Goal: Find specific page/section: Find specific page/section

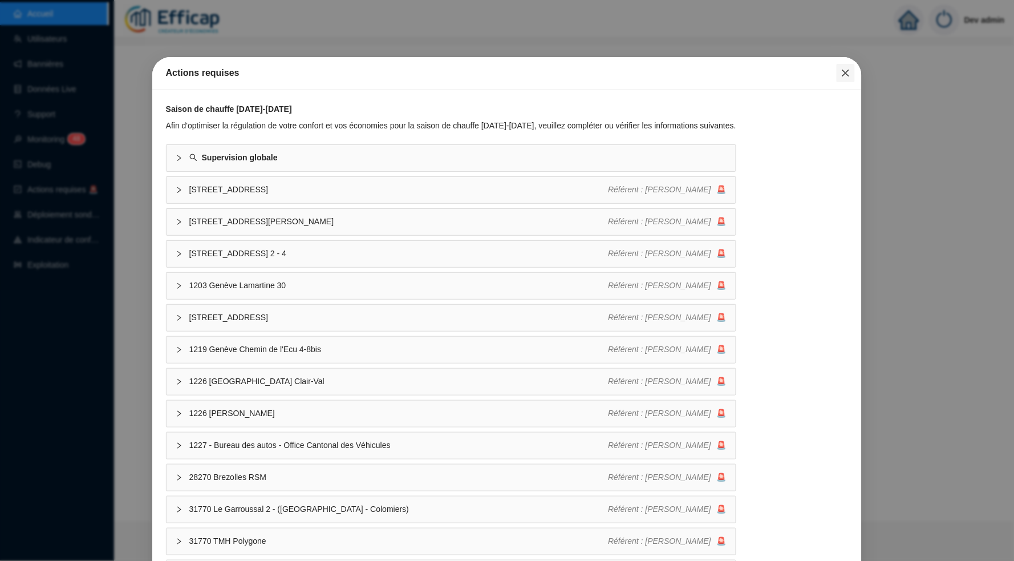
click at [842, 75] on icon "close" at bounding box center [846, 72] width 9 height 9
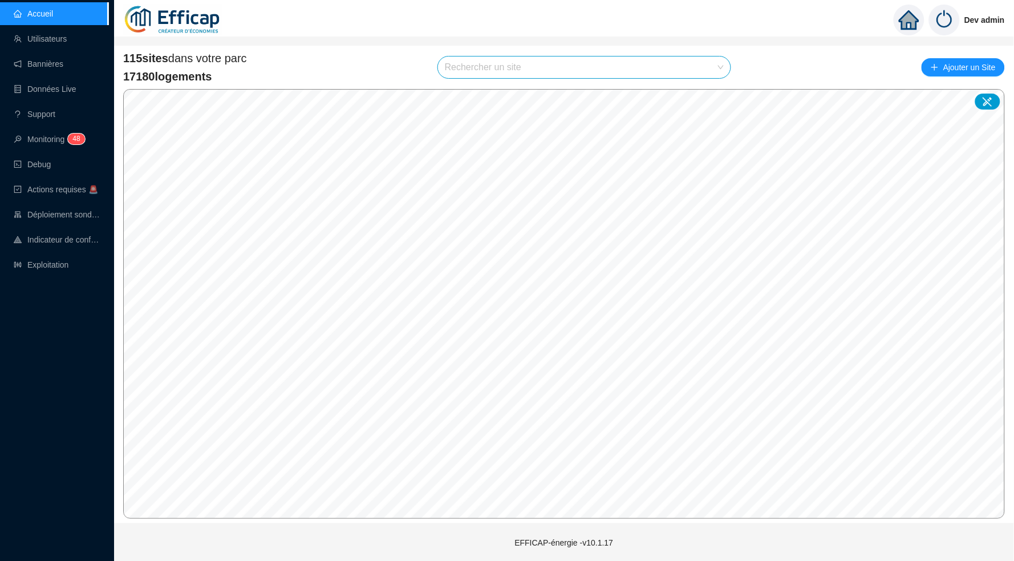
click at [640, 78] on div "Rechercher un site" at bounding box center [585, 67] width 294 height 23
click at [664, 65] on input "search" at bounding box center [579, 67] width 269 height 22
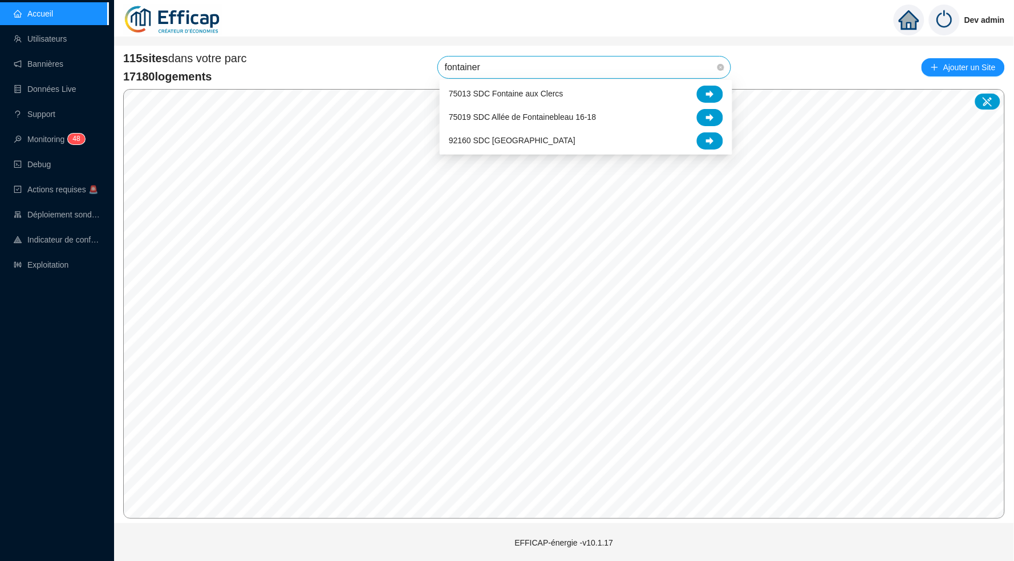
type input "fontaine"
click at [710, 112] on div at bounding box center [710, 117] width 26 height 17
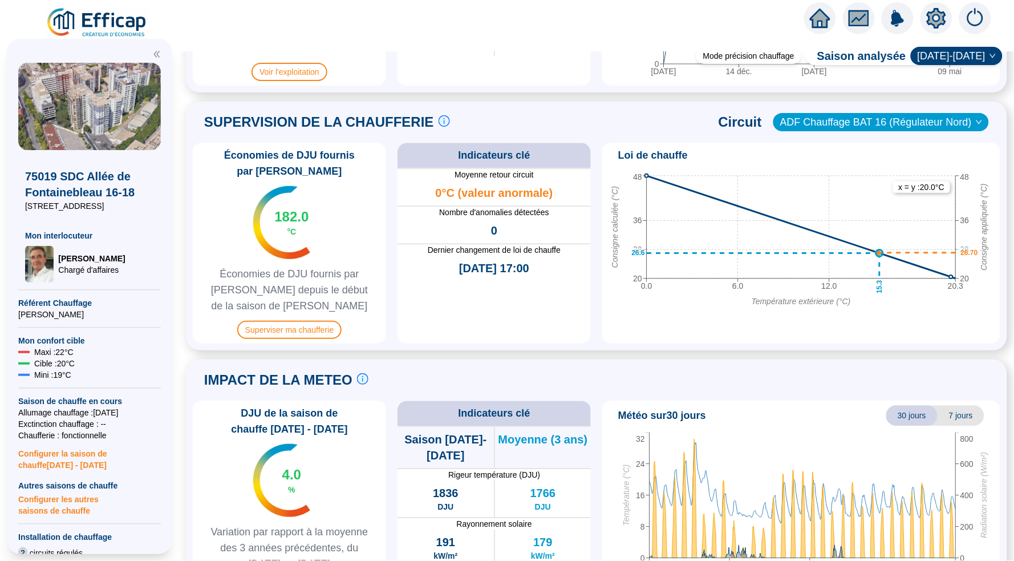
scroll to position [712, 0]
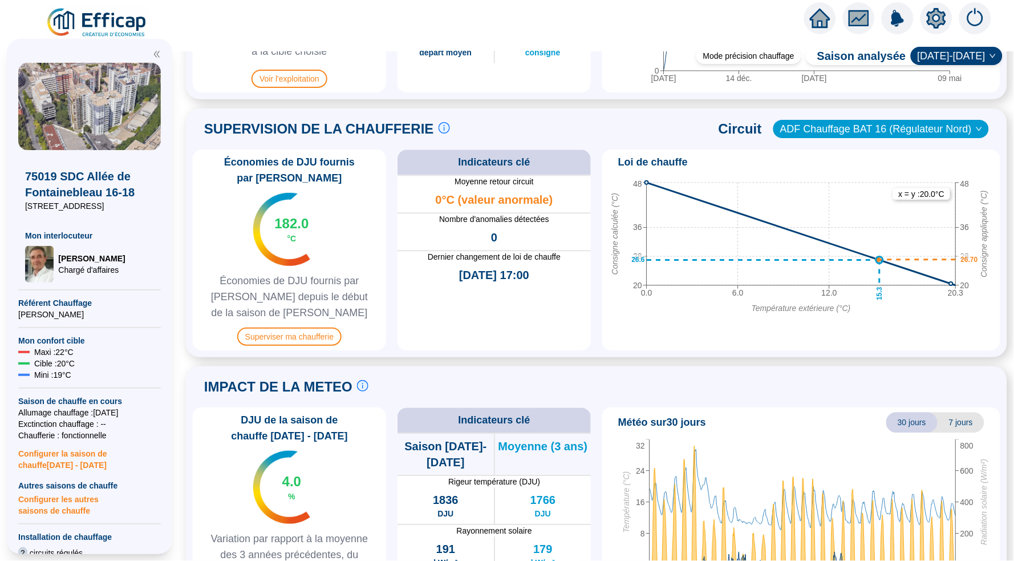
click at [941, 18] on icon "setting" at bounding box center [936, 18] width 19 height 18
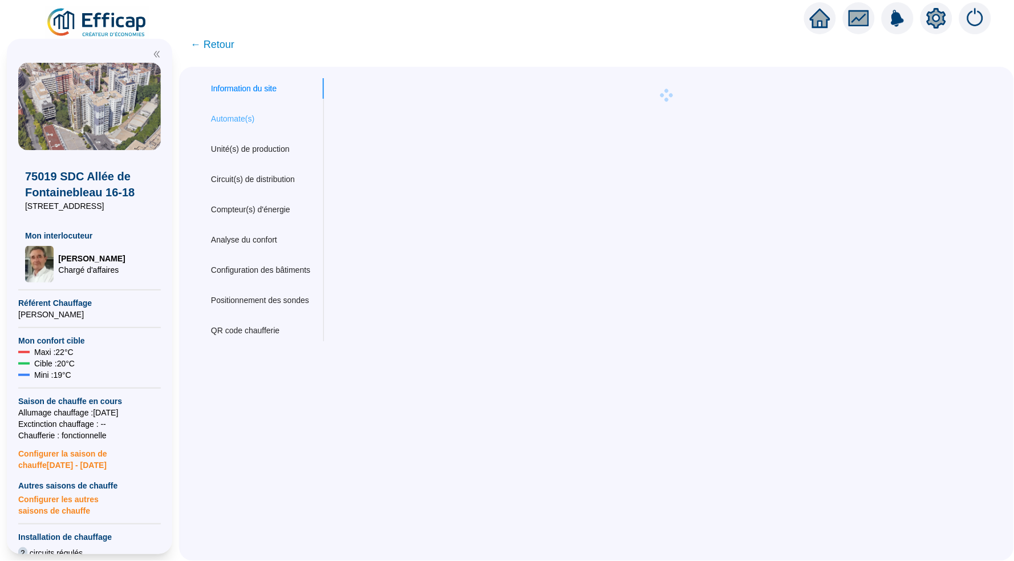
click at [238, 126] on div "Automate(s)" at bounding box center [260, 118] width 127 height 21
